Goal: Task Accomplishment & Management: Manage account settings

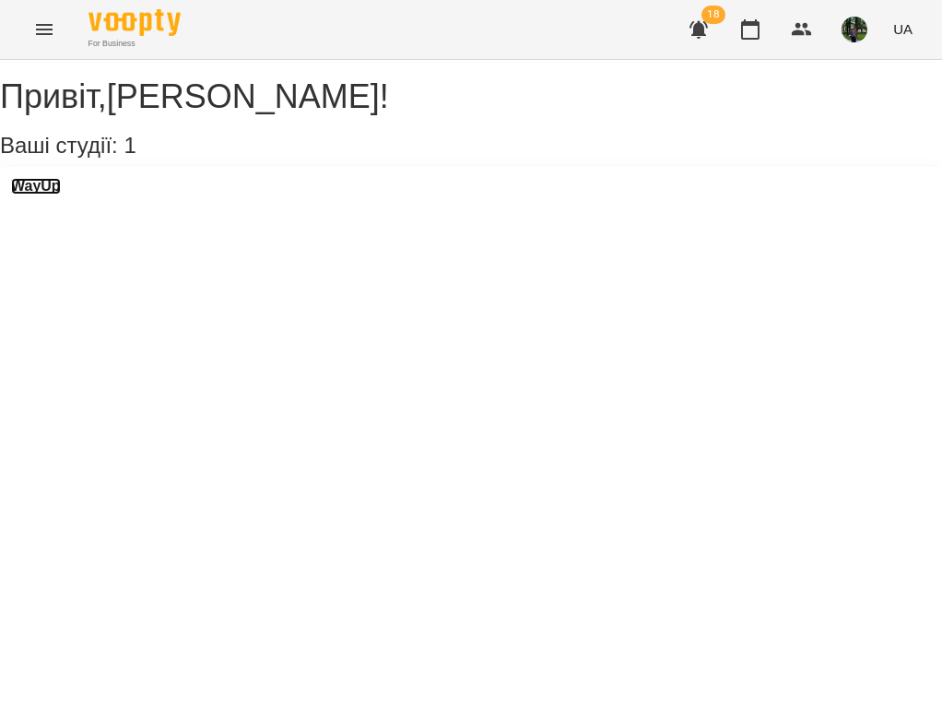
click at [61, 194] on h3 "WayUp" at bounding box center [36, 186] width 50 height 17
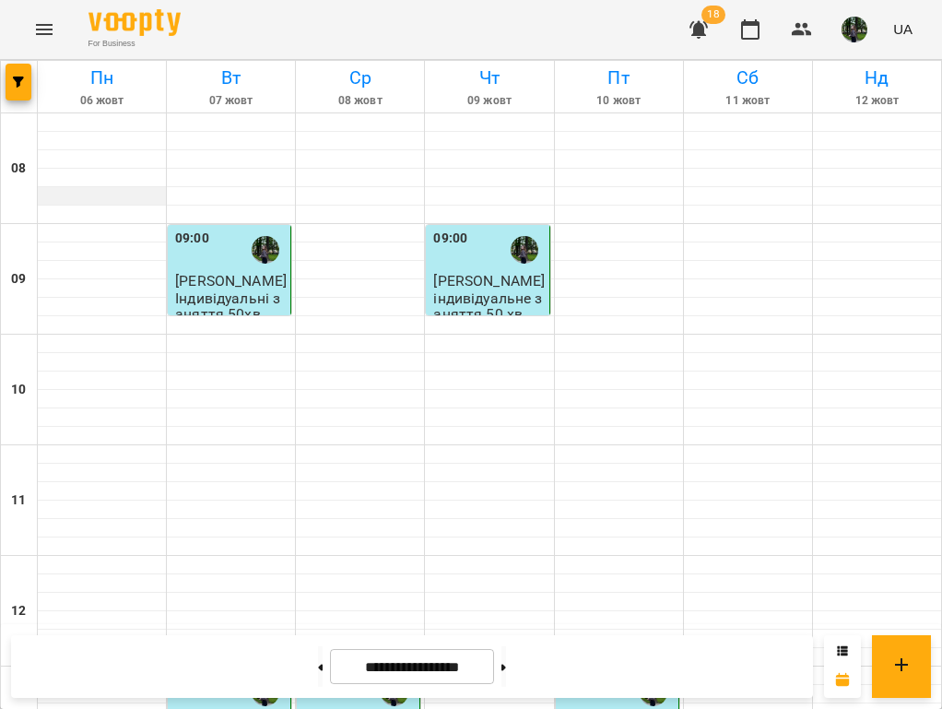
scroll to position [510, 0]
click at [506, 667] on icon at bounding box center [503, 667] width 5 height 6
type input "**********"
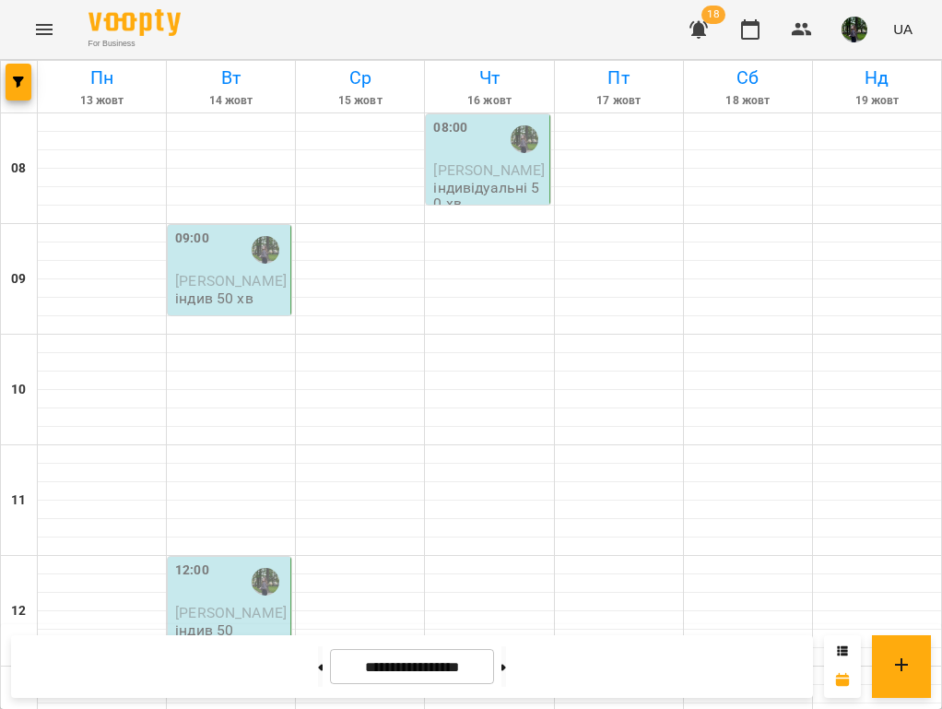
scroll to position [0, 0]
click at [197, 267] on div "09:00" at bounding box center [192, 250] width 34 height 42
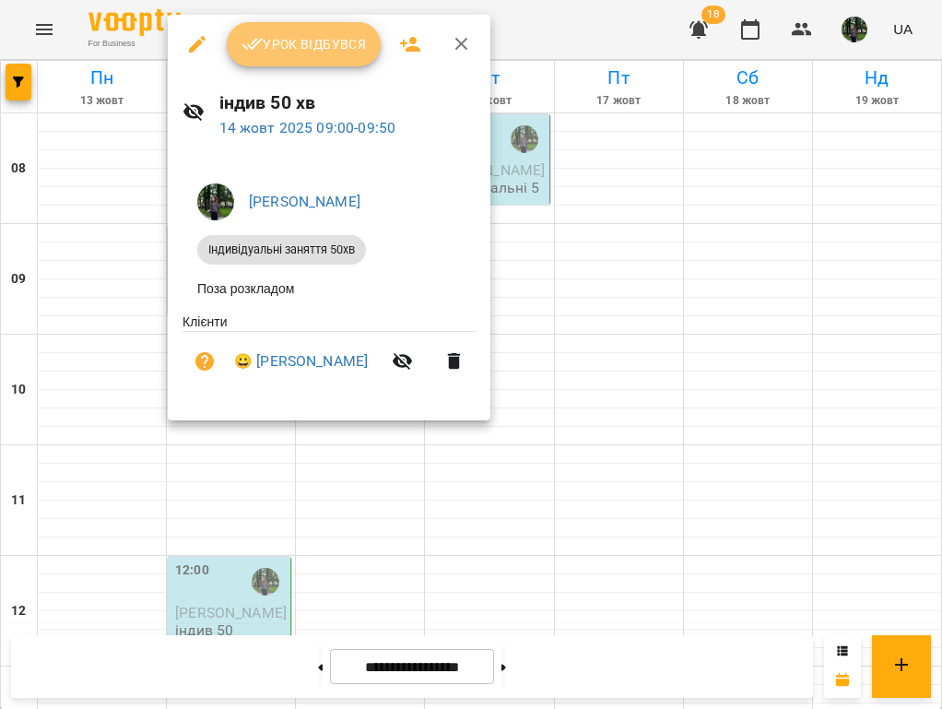
click at [288, 65] on button "Урок відбувся" at bounding box center [304, 44] width 155 height 44
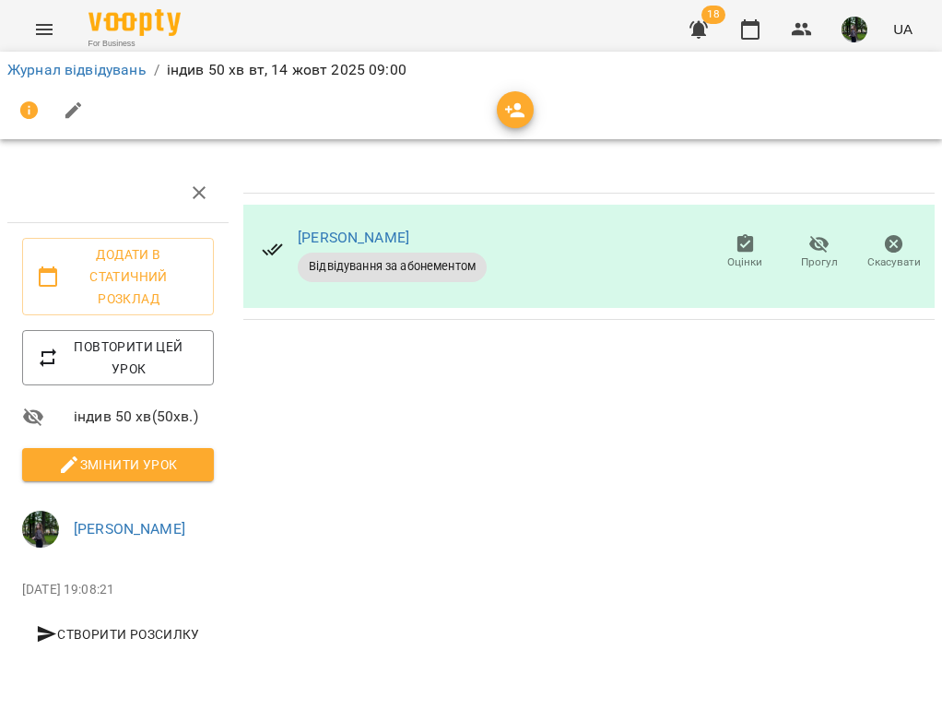
click at [116, 473] on span "Змінити урок" at bounding box center [118, 464] width 162 height 22
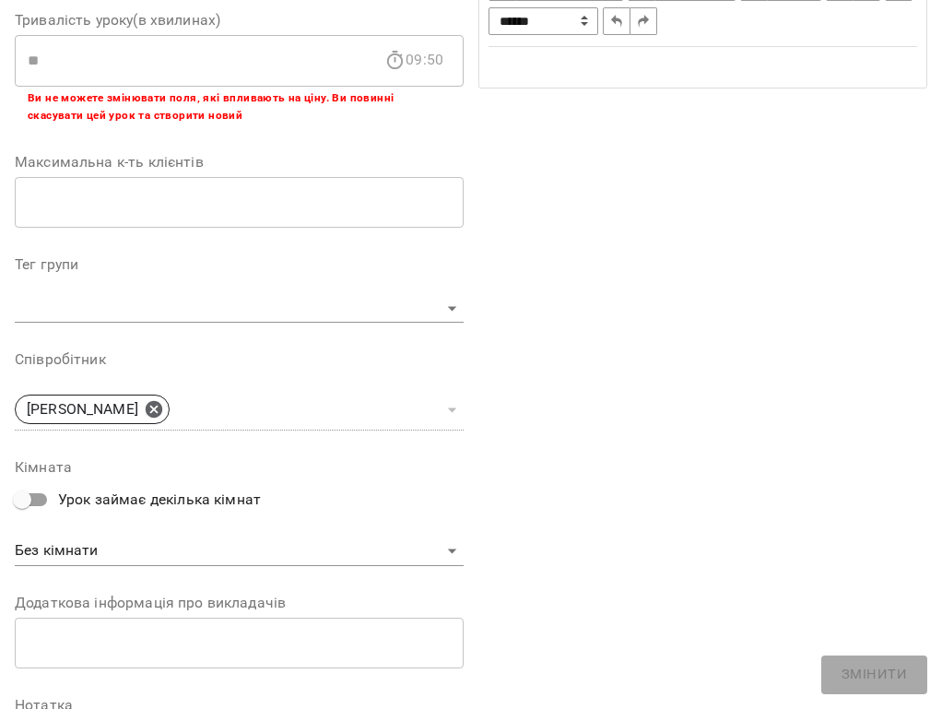
scroll to position [583, 0]
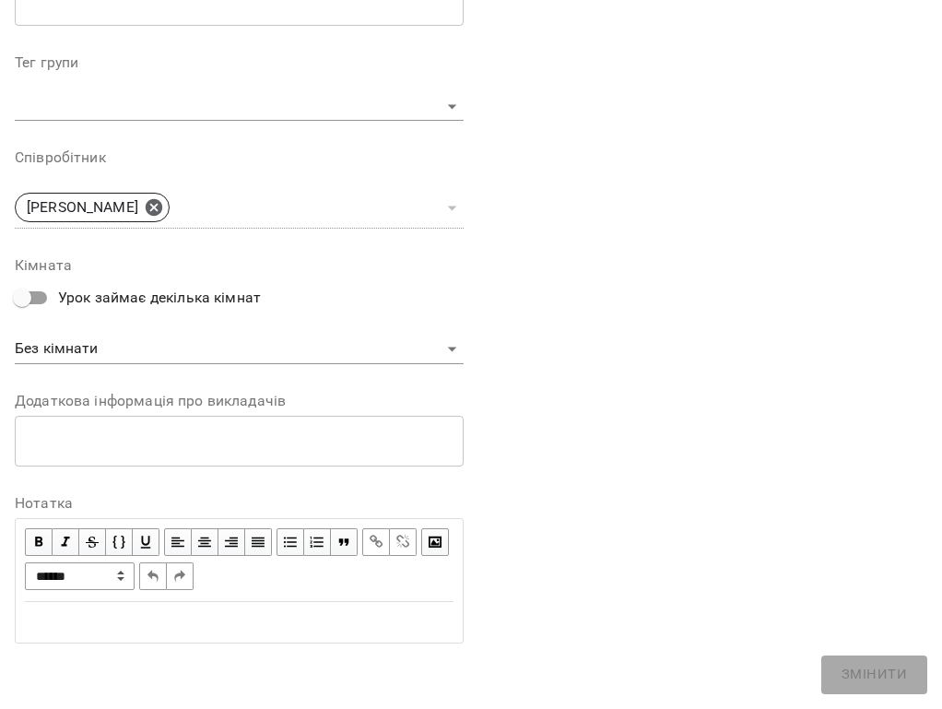
click at [122, 611] on div "Edit text" at bounding box center [239, 622] width 429 height 22
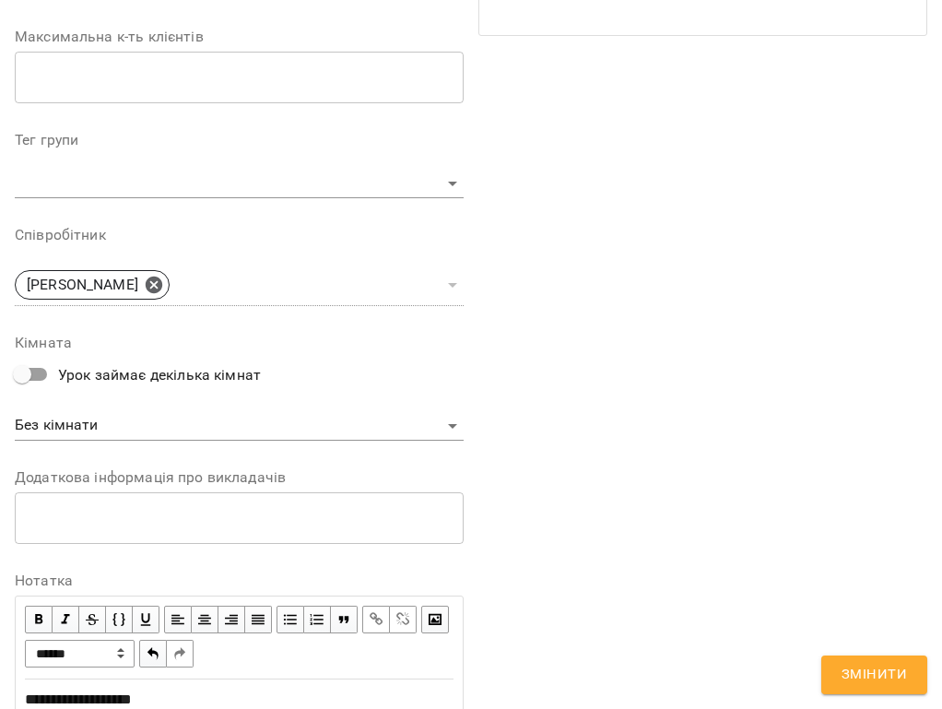
scroll to position [660, 0]
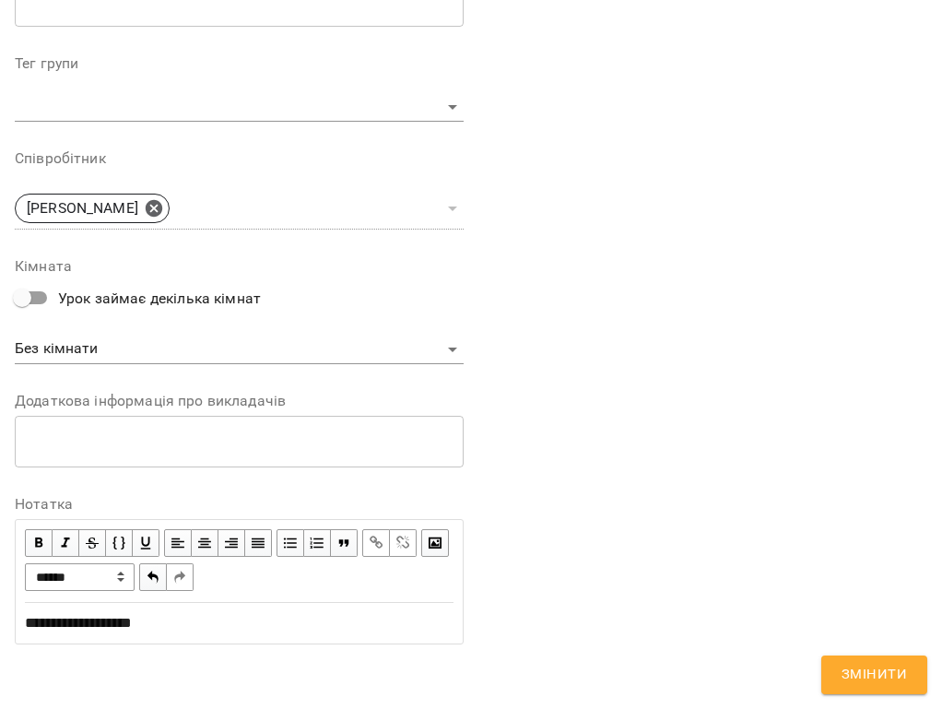
click at [817, 672] on div "**********" at bounding box center [470, 54] width 927 height 1297
click at [843, 676] on span "Змінити" at bounding box center [873, 675] width 65 height 24
